Goal: Task Accomplishment & Management: Use online tool/utility

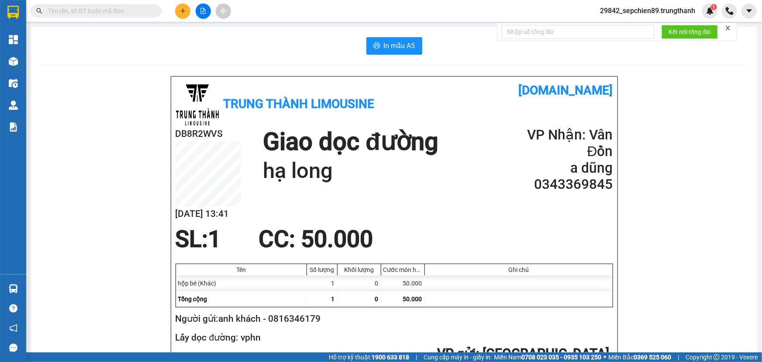
scroll to position [38, 0]
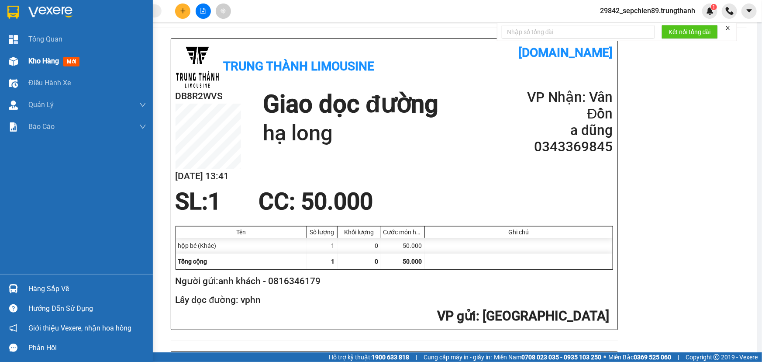
click at [44, 65] on div "Kho hàng mới" at bounding box center [55, 60] width 55 height 11
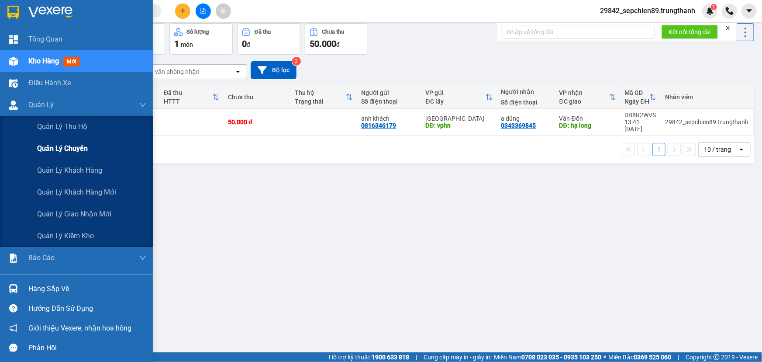
click at [63, 148] on span "Quản lý chuyến" at bounding box center [62, 148] width 51 height 11
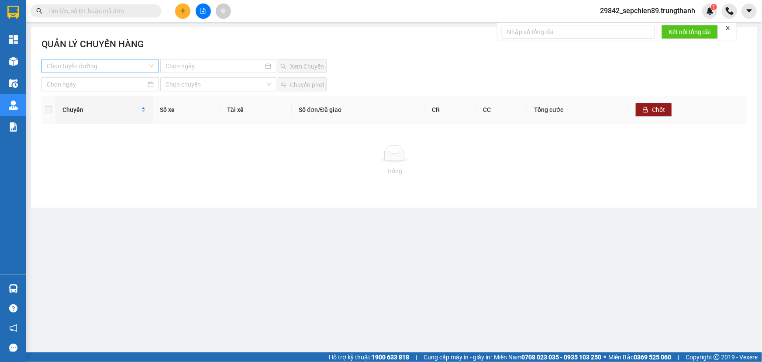
click at [100, 65] on input "search" at bounding box center [97, 65] width 101 height 13
click at [100, 94] on div "Vân Đồn - [GEOGRAPHIC_DATA]" at bounding box center [100, 98] width 107 height 10
click at [210, 62] on input at bounding box center [214, 66] width 98 height 10
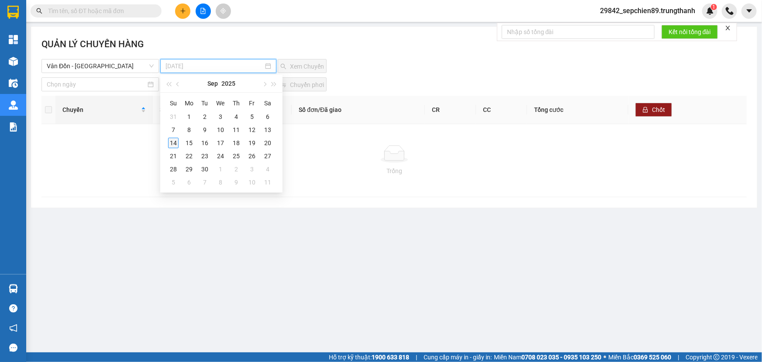
type input "[DATE]"
click at [172, 141] on div "14" at bounding box center [173, 143] width 10 height 10
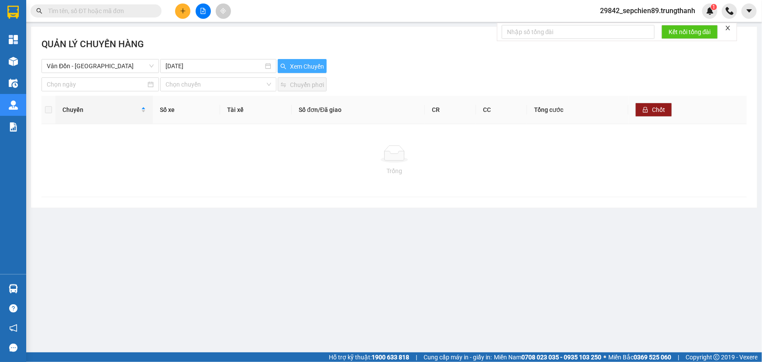
click at [287, 69] on button "Xem Chuyến" at bounding box center [302, 66] width 49 height 14
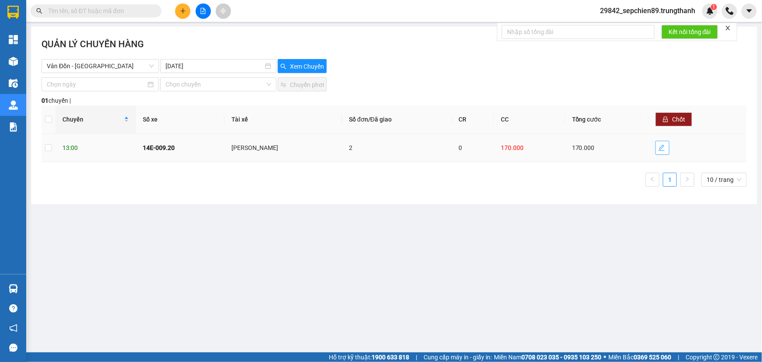
click at [659, 148] on icon "edit" at bounding box center [661, 147] width 7 height 7
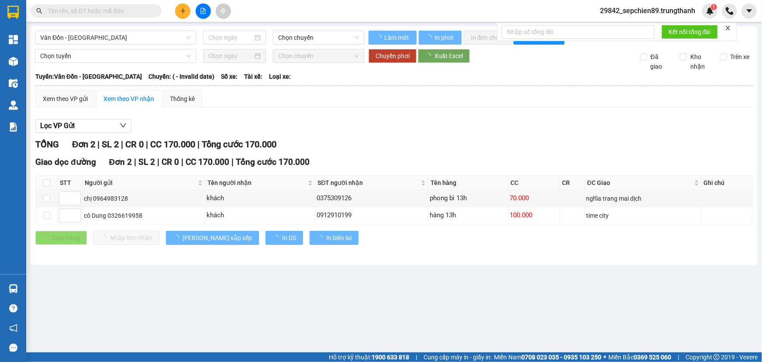
type input "[DATE]"
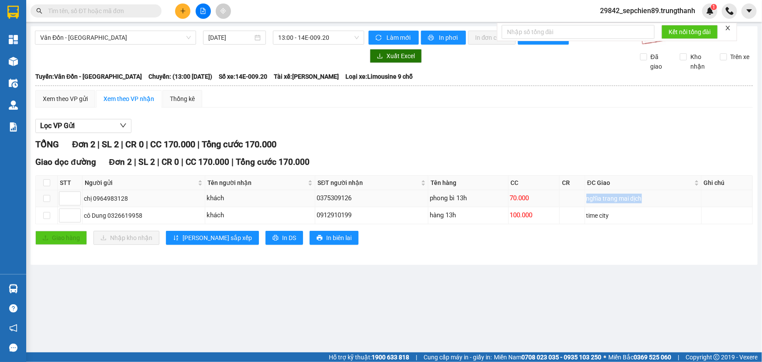
drag, startPoint x: 637, startPoint y: 195, endPoint x: 665, endPoint y: 199, distance: 27.7
click at [665, 196] on tr "chị 0964983128 khách 0375309126 phong bì 13h 70.000 nghĩa trang mai dịch" at bounding box center [394, 198] width 717 height 17
click at [665, 199] on div "nghĩa trang mai dịch" at bounding box center [643, 198] width 114 height 10
drag, startPoint x: 329, startPoint y: 202, endPoint x: 303, endPoint y: 202, distance: 26.2
click at [303, 202] on tr "chị 0964983128 khách 0375309126 phong bì 13h 70.000 nghĩa trang mai dịch" at bounding box center [394, 198] width 717 height 17
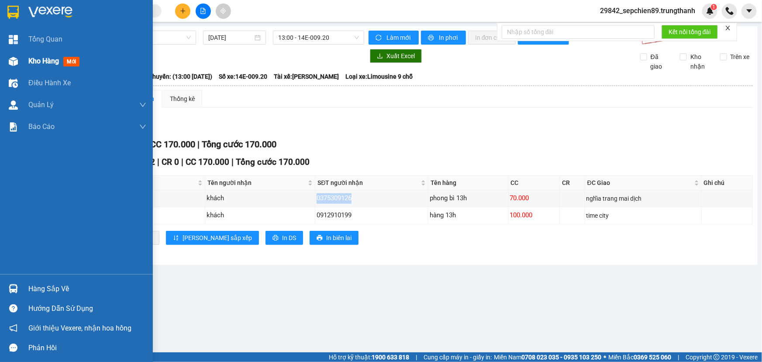
click at [48, 63] on span "Kho hàng" at bounding box center [43, 61] width 31 height 8
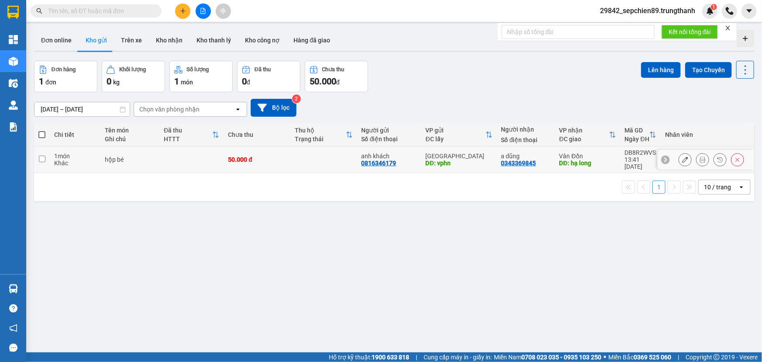
click at [91, 159] on div "Khác" at bounding box center [75, 162] width 42 height 7
checkbox input "true"
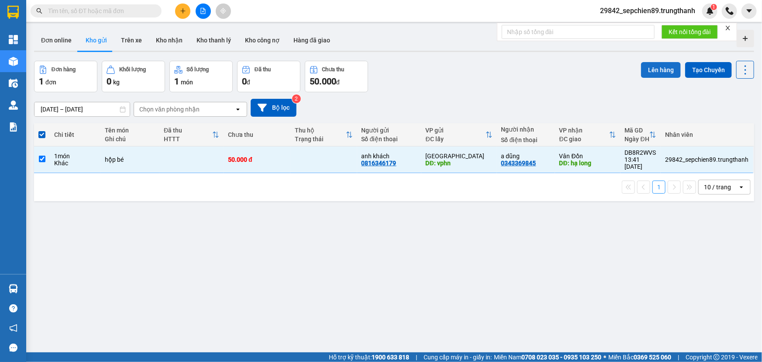
click at [662, 72] on button "Lên hàng" at bounding box center [661, 70] width 40 height 16
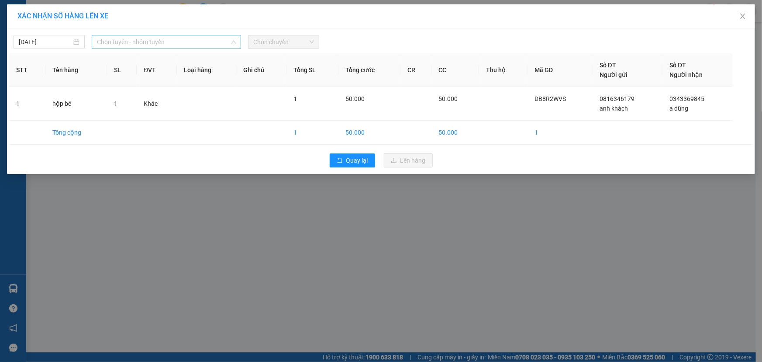
click at [136, 44] on span "Chọn tuyến - nhóm tuyến" at bounding box center [166, 41] width 139 height 13
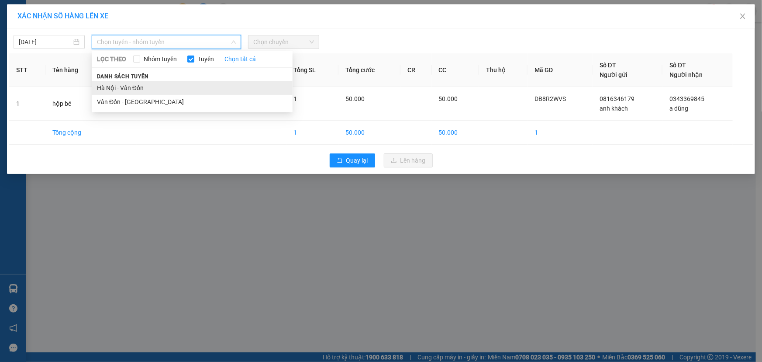
click at [137, 86] on li "Hà Nội - Vân Đồn" at bounding box center [192, 88] width 201 height 14
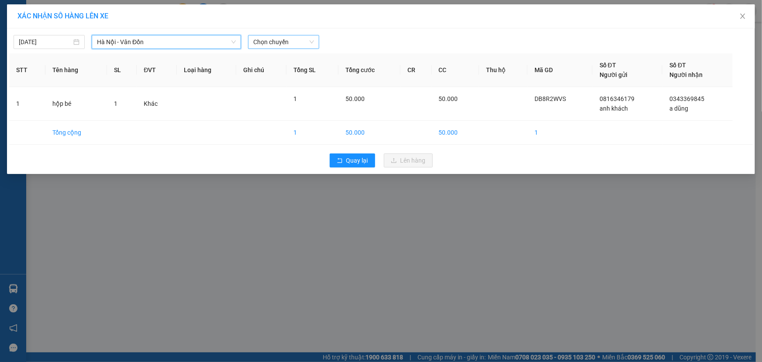
click at [306, 41] on span "Chọn chuyến" at bounding box center [283, 41] width 61 height 13
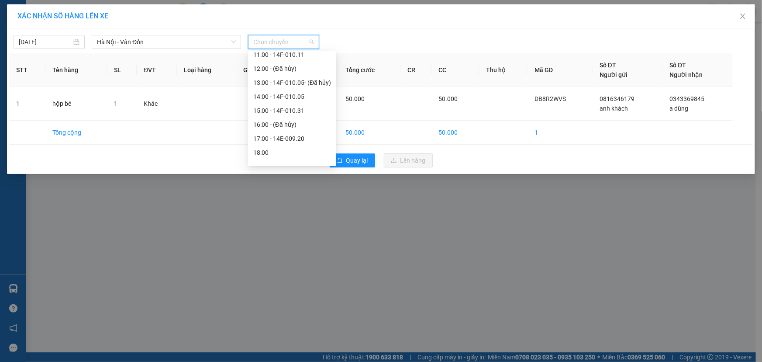
scroll to position [125, 0]
click at [280, 60] on div "14:00 - 14F-010.05" at bounding box center [292, 60] width 78 height 10
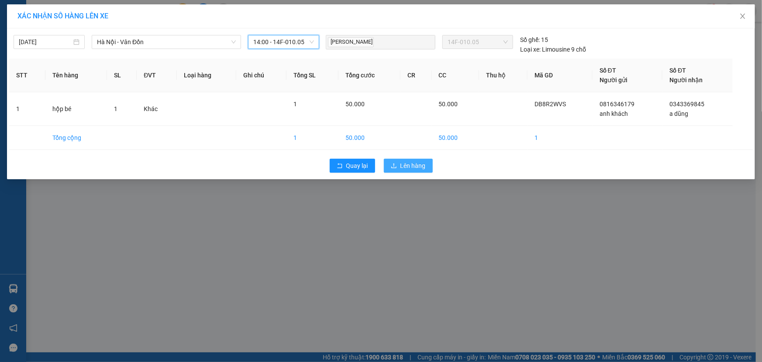
click at [401, 164] on span "Lên hàng" at bounding box center [412, 166] width 25 height 10
